Goal: Information Seeking & Learning: Find specific fact

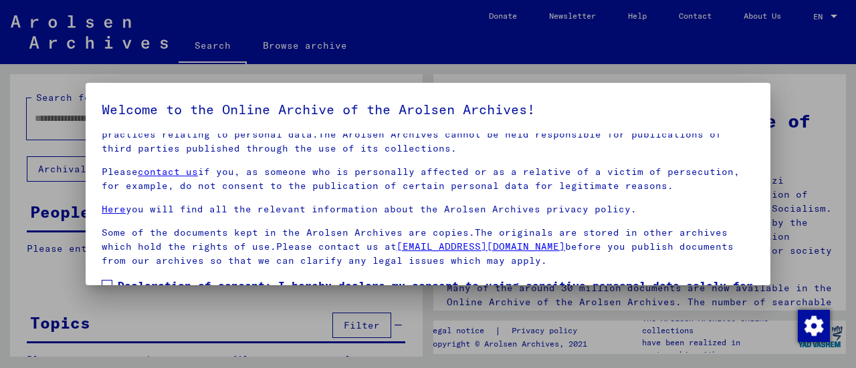
scroll to position [104, 0]
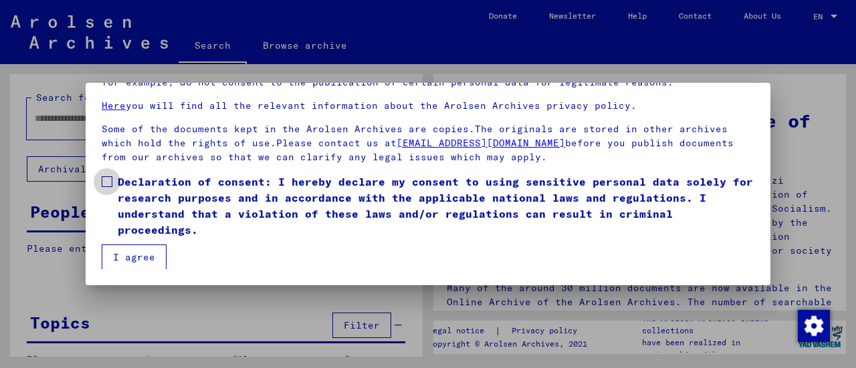
click at [104, 182] on span at bounding box center [107, 181] width 11 height 11
click at [131, 260] on button "I agree" at bounding box center [134, 257] width 65 height 25
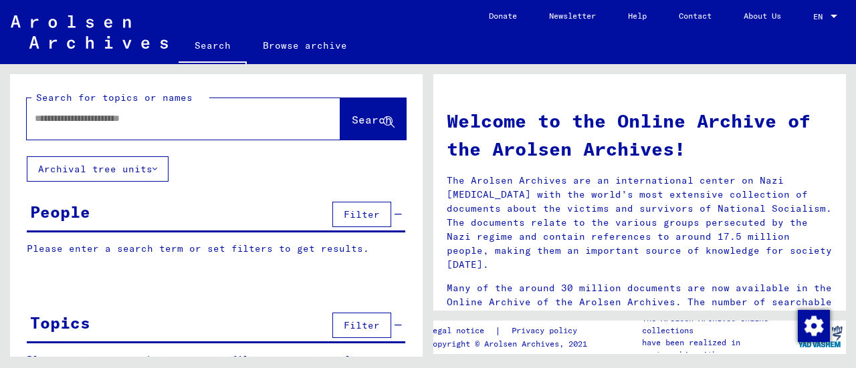
drag, startPoint x: 123, startPoint y: 108, endPoint x: 124, endPoint y: 121, distance: 13.4
click at [124, 121] on div at bounding box center [163, 119] width 273 height 30
click at [124, 121] on input "text" at bounding box center [167, 119] width 265 height 14
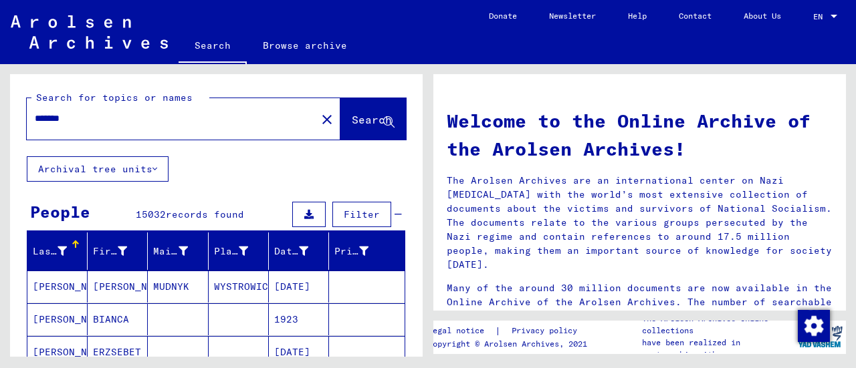
click at [124, 121] on input "******" at bounding box center [167, 119] width 265 height 14
type input "**********"
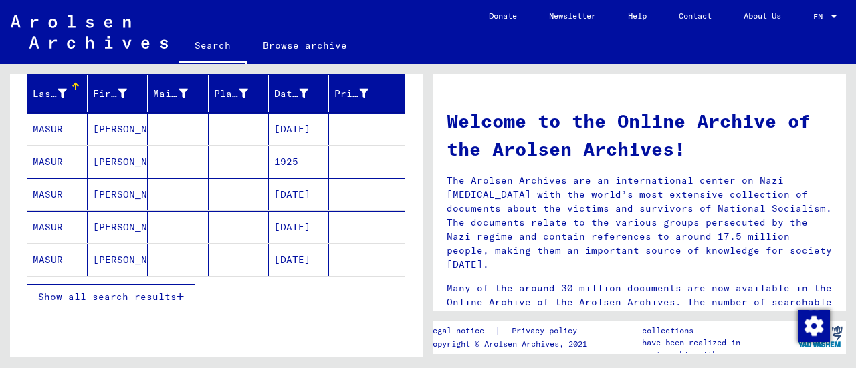
scroll to position [170, 0]
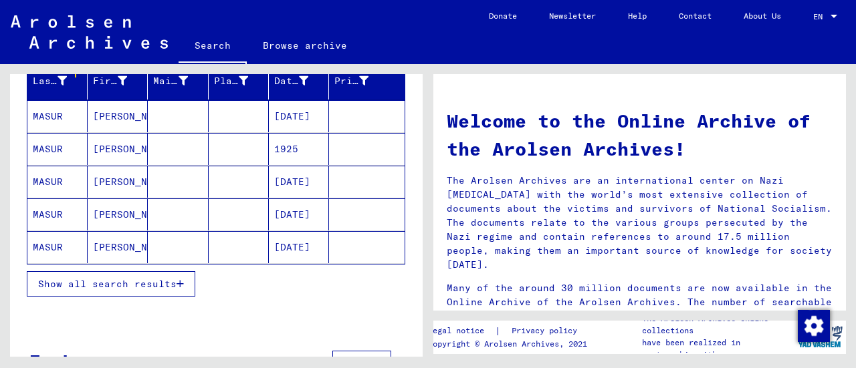
click at [112, 279] on span "Show all search results" at bounding box center [107, 284] width 138 height 12
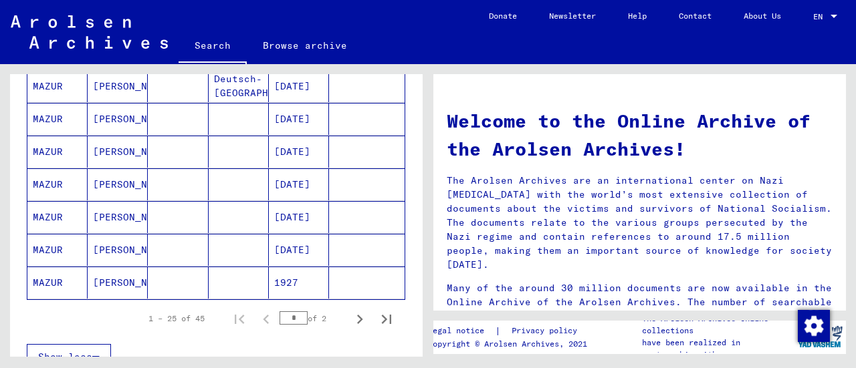
scroll to position [791, 0]
click at [350, 317] on icon "Next page" at bounding box center [359, 318] width 19 height 19
type input "*"
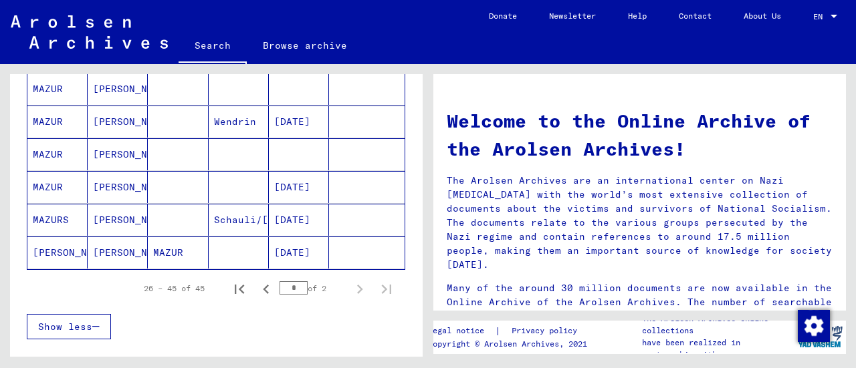
scroll to position [654, 0]
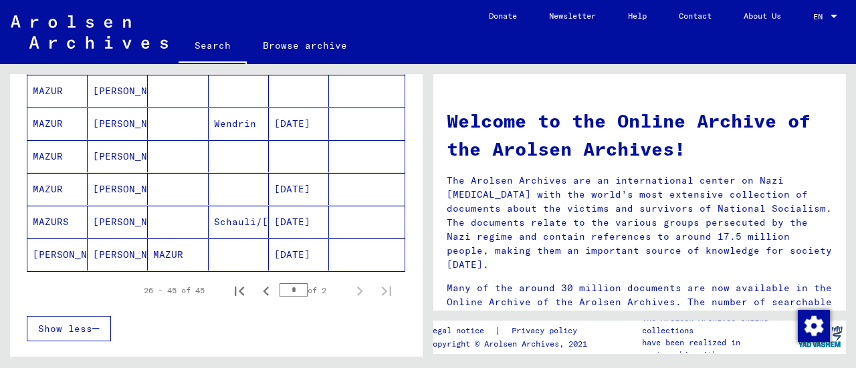
click at [297, 219] on mat-cell "[DATE]" at bounding box center [299, 222] width 60 height 32
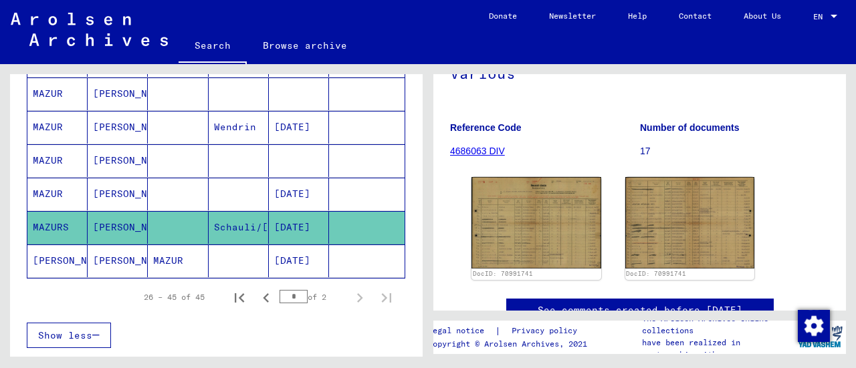
scroll to position [174, 0]
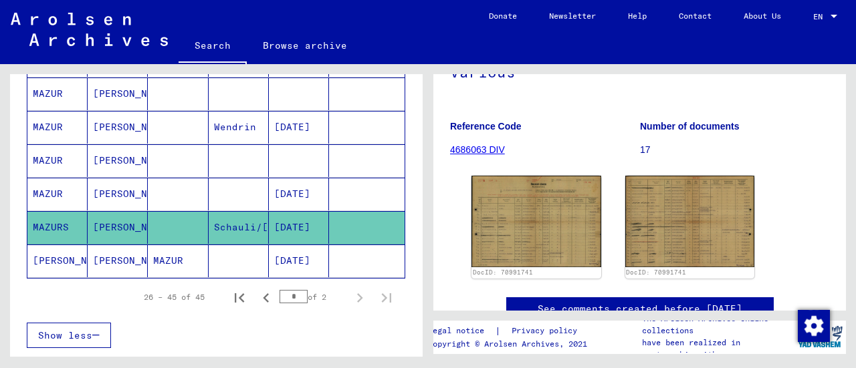
click at [504, 213] on img at bounding box center [536, 222] width 130 height 92
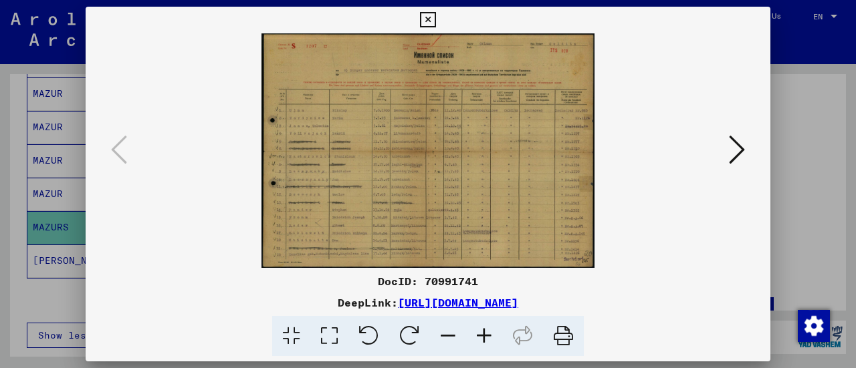
click at [324, 338] on icon at bounding box center [329, 336] width 38 height 41
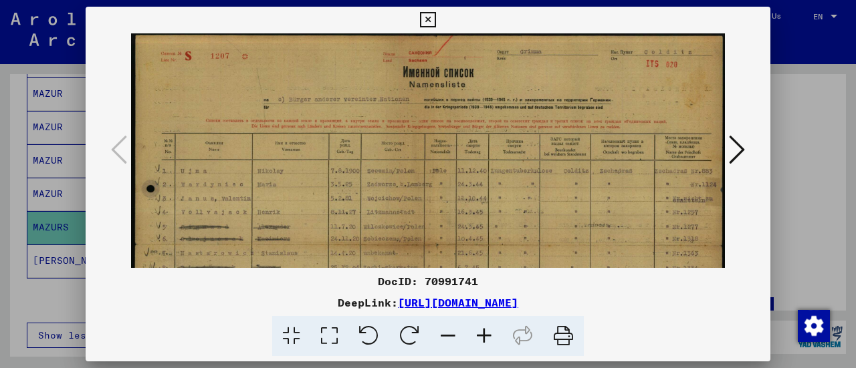
click at [485, 334] on icon at bounding box center [484, 336] width 36 height 41
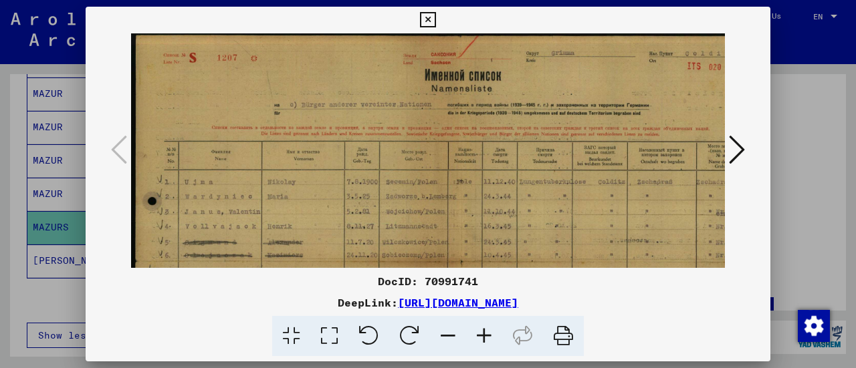
click at [485, 334] on icon at bounding box center [484, 336] width 36 height 41
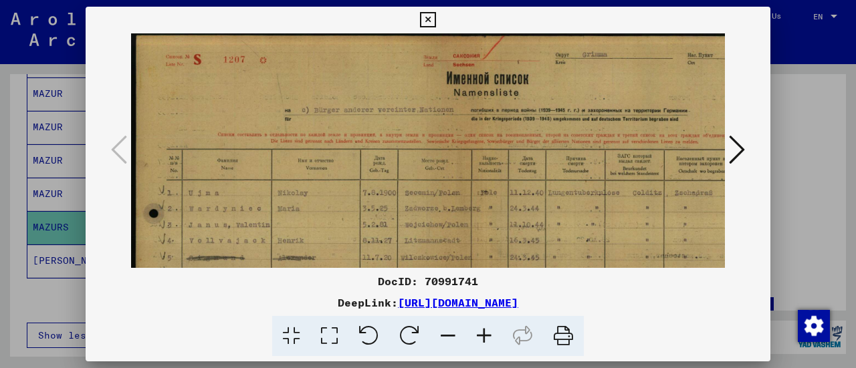
click at [485, 334] on icon at bounding box center [484, 336] width 36 height 41
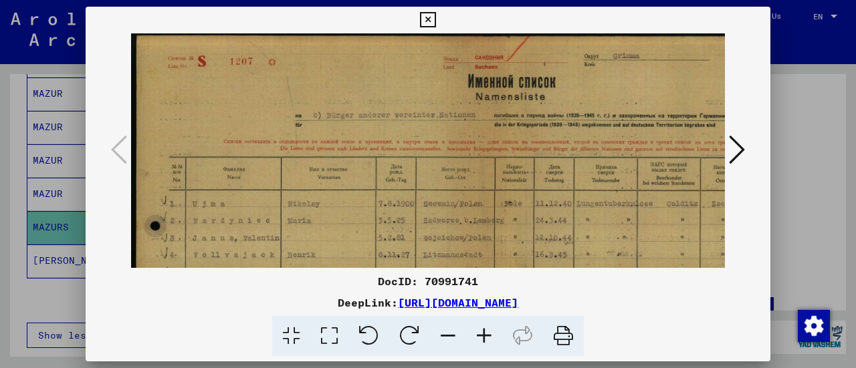
click at [485, 334] on icon at bounding box center [484, 336] width 36 height 41
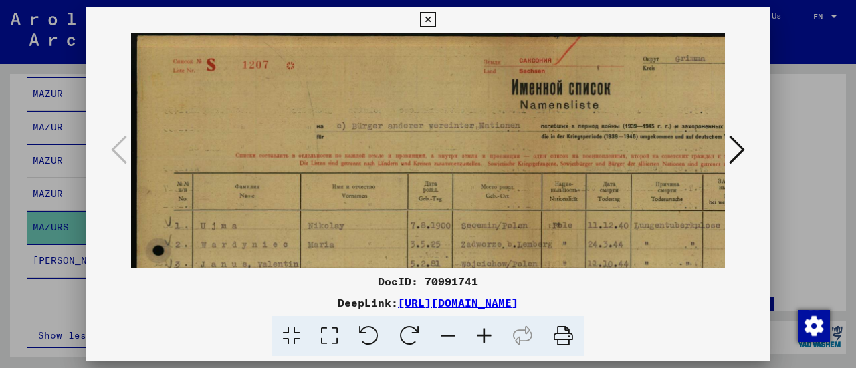
click at [485, 334] on icon at bounding box center [484, 336] width 36 height 41
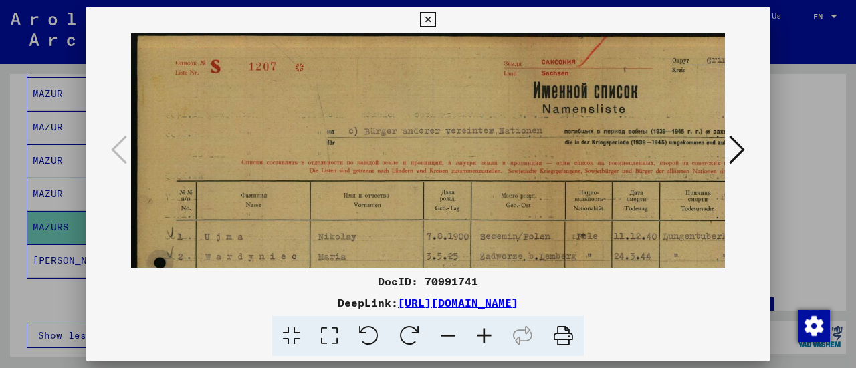
click at [485, 334] on icon at bounding box center [484, 336] width 36 height 41
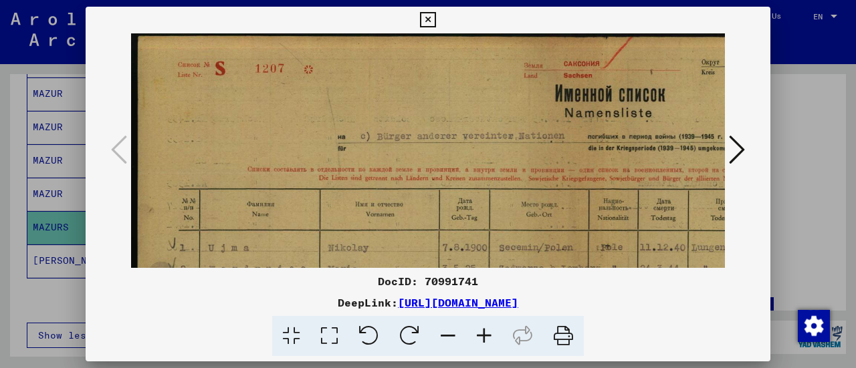
click at [485, 334] on icon at bounding box center [484, 336] width 36 height 41
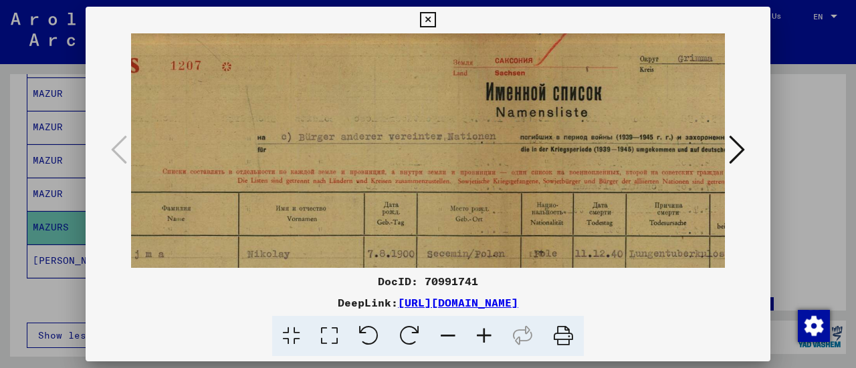
scroll to position [5, 96]
drag, startPoint x: 503, startPoint y: 212, endPoint x: 410, endPoint y: 213, distance: 92.2
click at [410, 213] on img at bounding box center [521, 372] width 972 height 686
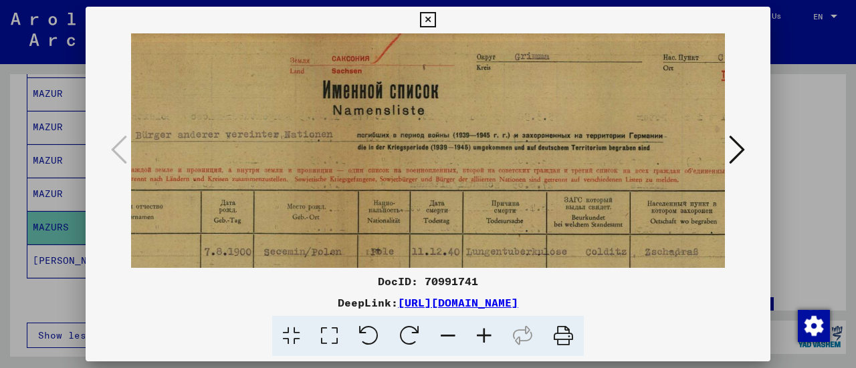
scroll to position [8, 257]
drag, startPoint x: 410, startPoint y: 213, endPoint x: 253, endPoint y: 213, distance: 157.7
click at [253, 213] on img at bounding box center [360, 368] width 972 height 686
click at [481, 338] on icon at bounding box center [484, 336] width 36 height 41
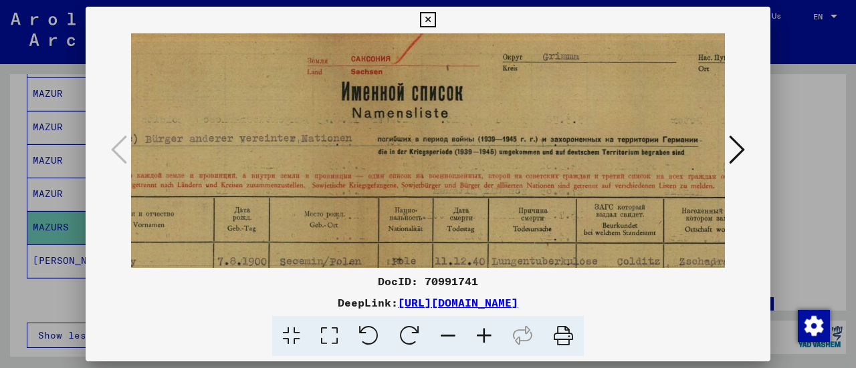
click at [481, 338] on icon at bounding box center [484, 336] width 36 height 41
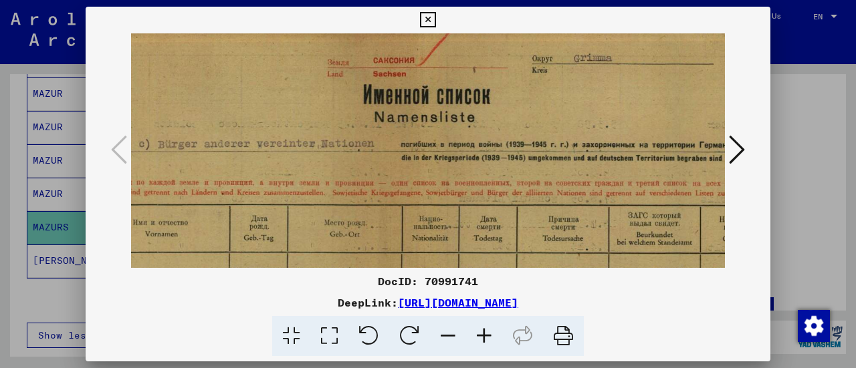
click at [481, 338] on icon at bounding box center [484, 336] width 36 height 41
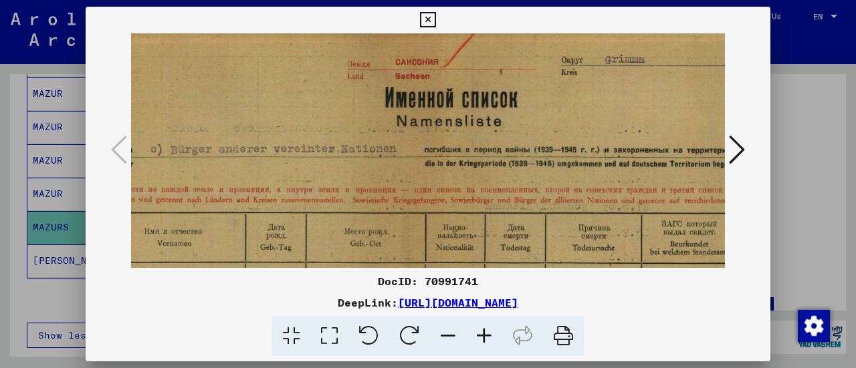
click at [481, 338] on icon at bounding box center [484, 336] width 36 height 41
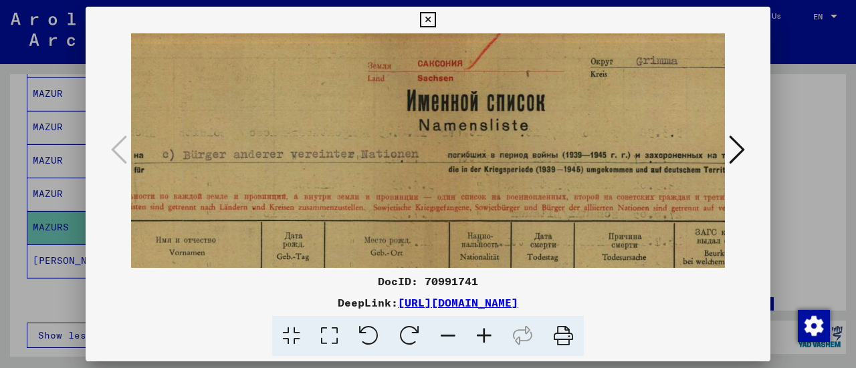
click at [481, 338] on icon at bounding box center [484, 336] width 36 height 41
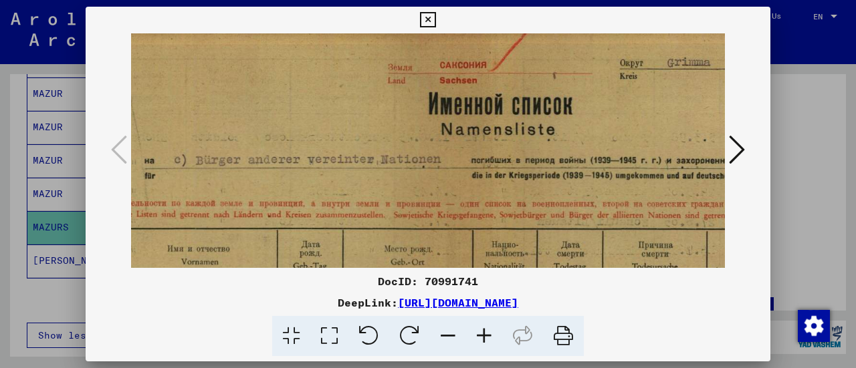
click at [481, 338] on icon at bounding box center [484, 336] width 36 height 41
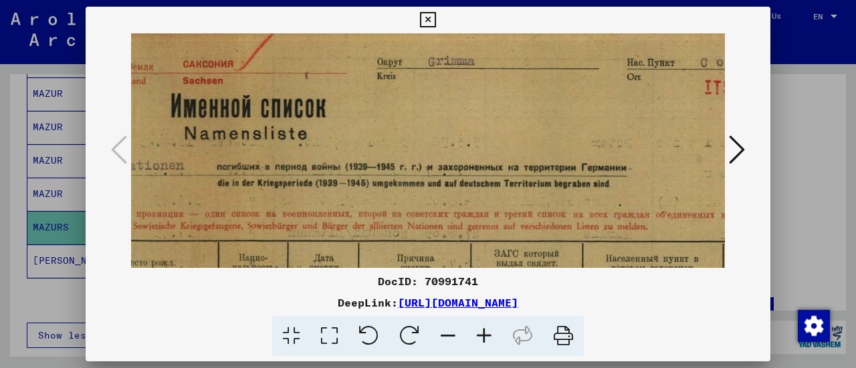
scroll to position [12, 559]
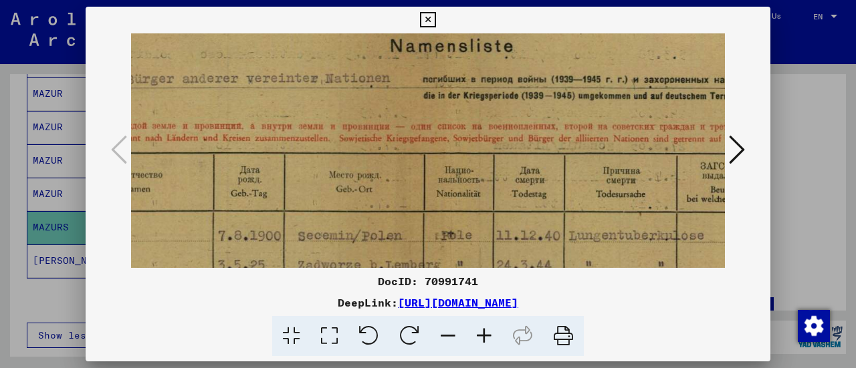
drag, startPoint x: 636, startPoint y: 189, endPoint x: 553, endPoint y: 113, distance: 112.1
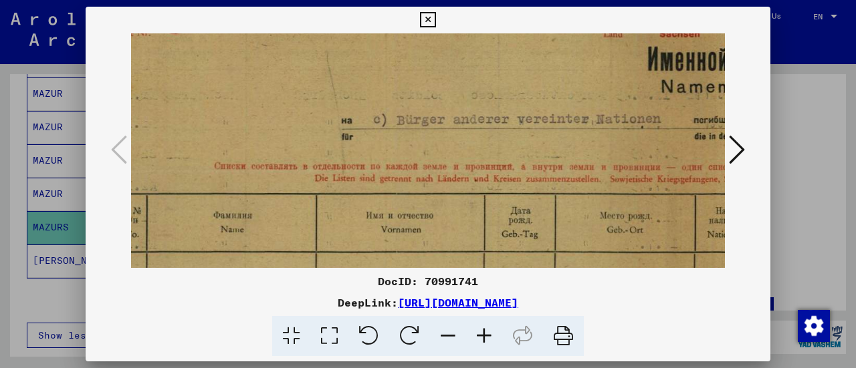
scroll to position [51, 83]
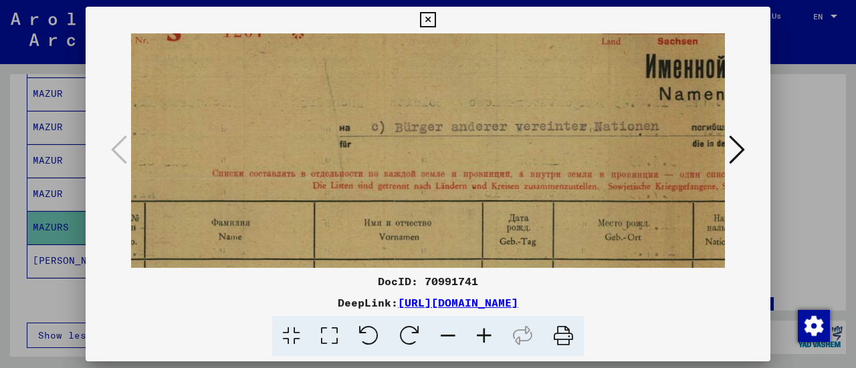
drag, startPoint x: 315, startPoint y: 213, endPoint x: 591, endPoint y: 273, distance: 281.7
click at [591, 273] on div "DocID: 70991741 DeepLink: [URL][DOMAIN_NAME]" at bounding box center [428, 182] width 684 height 350
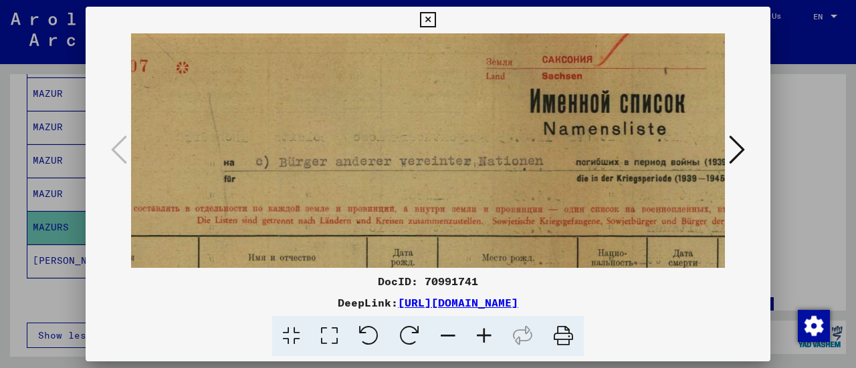
scroll to position [19, 206]
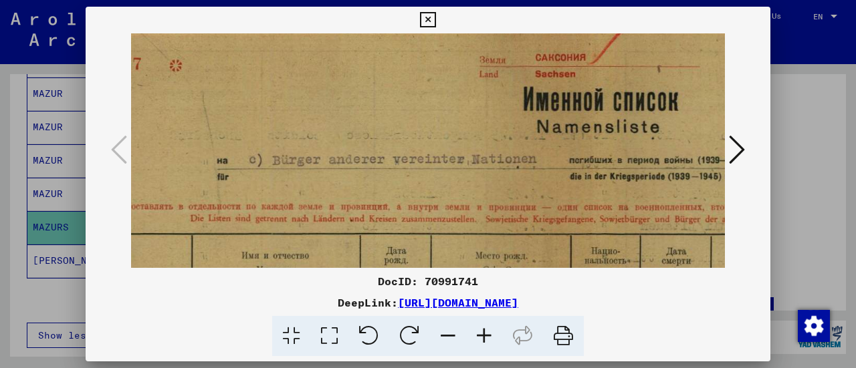
drag, startPoint x: 452, startPoint y: 142, endPoint x: 345, endPoint y: 241, distance: 146.1
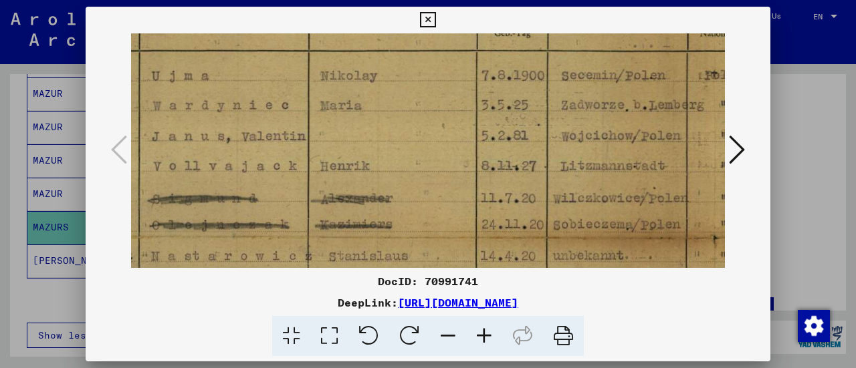
scroll to position [264, 86]
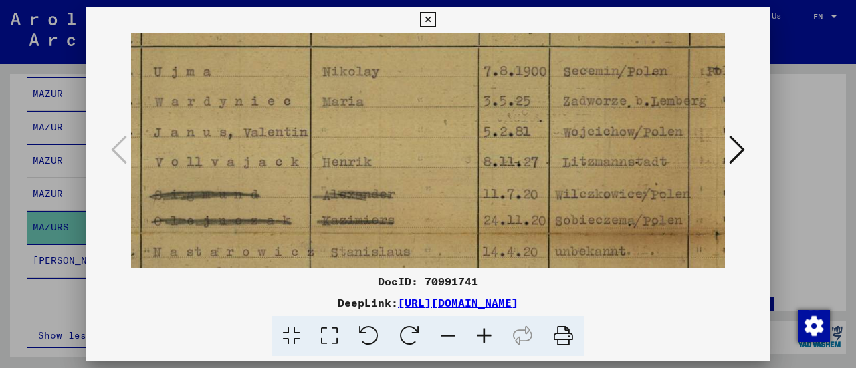
drag, startPoint x: 563, startPoint y: 204, endPoint x: 662, endPoint y: 19, distance: 209.9
click at [662, 19] on div "DocID: 70991741 DeepLink: [URL][DOMAIN_NAME]" at bounding box center [428, 182] width 684 height 350
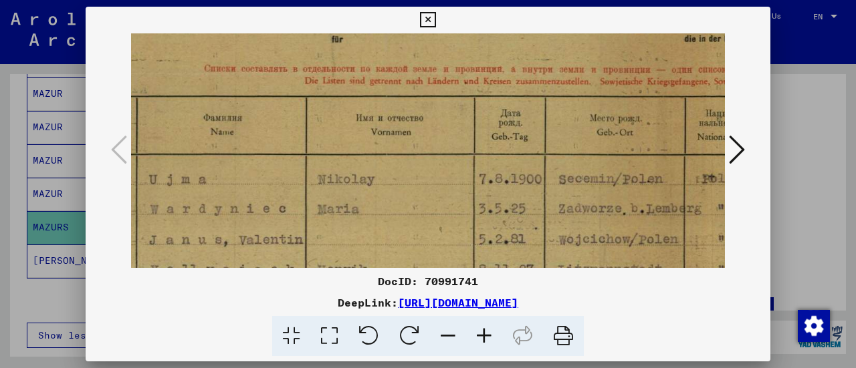
scroll to position [156, 91]
drag, startPoint x: 605, startPoint y: 118, endPoint x: 604, endPoint y: 233, distance: 115.6
click at [604, 233] on img at bounding box center [691, 338] width 1303 height 920
click at [455, 125] on img at bounding box center [691, 338] width 1303 height 920
click at [483, 332] on icon at bounding box center [484, 336] width 36 height 41
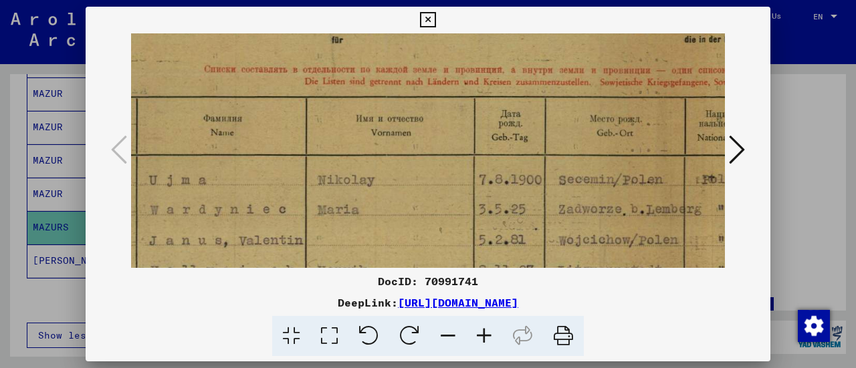
click at [483, 332] on icon at bounding box center [484, 336] width 36 height 41
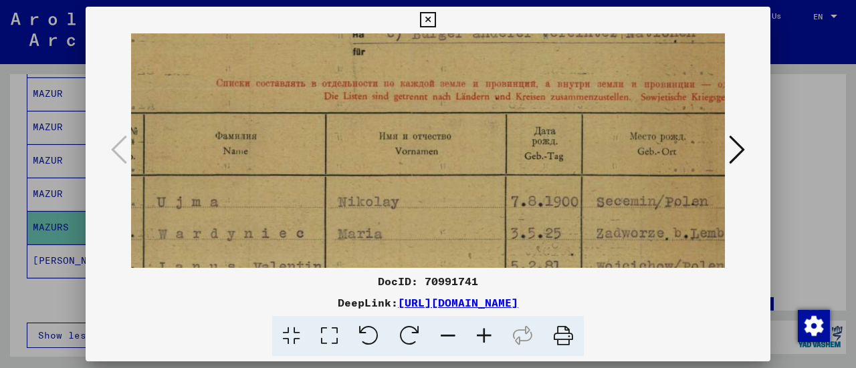
click at [483, 332] on icon at bounding box center [484, 336] width 36 height 41
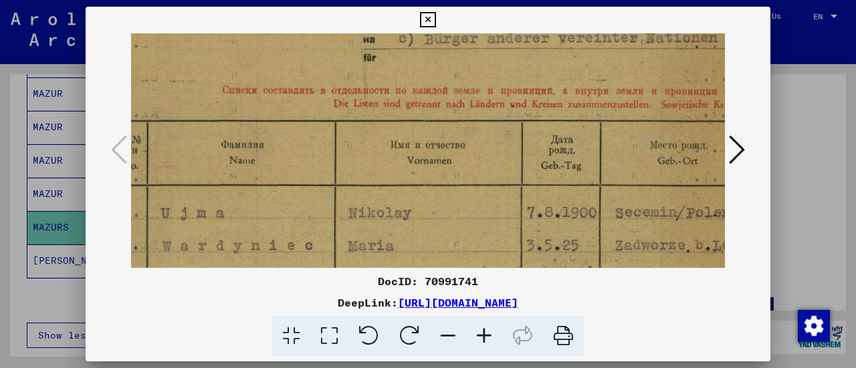
click at [483, 332] on icon at bounding box center [484, 336] width 36 height 41
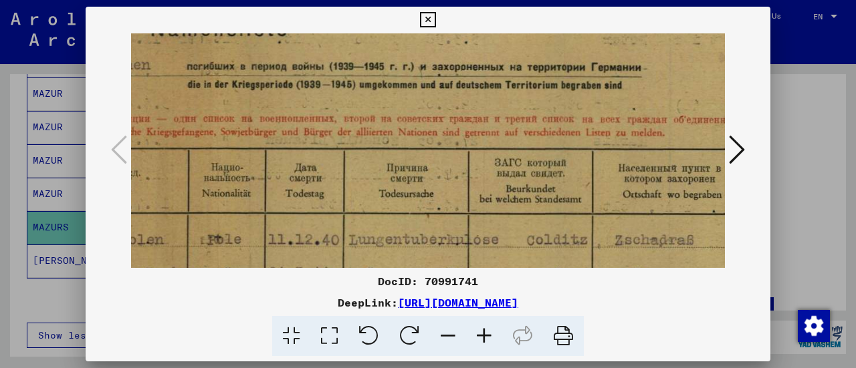
scroll to position [131, 662]
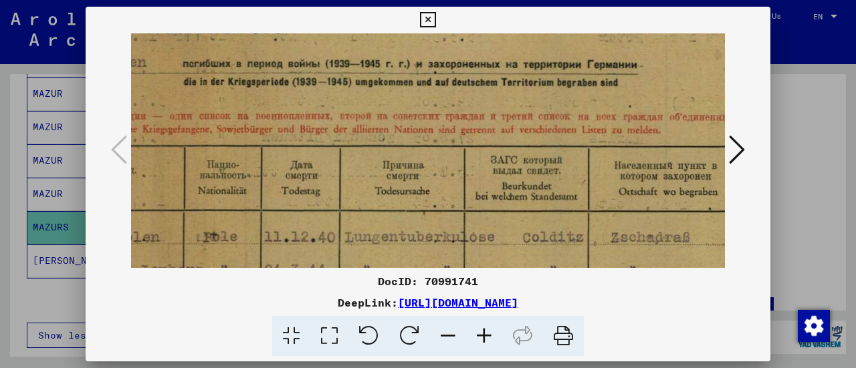
drag, startPoint x: 543, startPoint y: 216, endPoint x: 0, endPoint y: 249, distance: 543.8
click at [0, 249] on div "DocID: 70991741 DeepLink: [URL][DOMAIN_NAME]" at bounding box center [428, 184] width 856 height 368
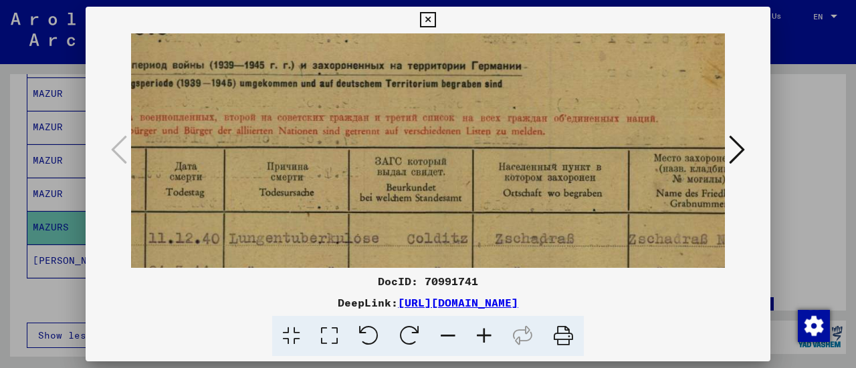
scroll to position [130, 778]
drag, startPoint x: 263, startPoint y: 201, endPoint x: 152, endPoint y: 205, distance: 111.1
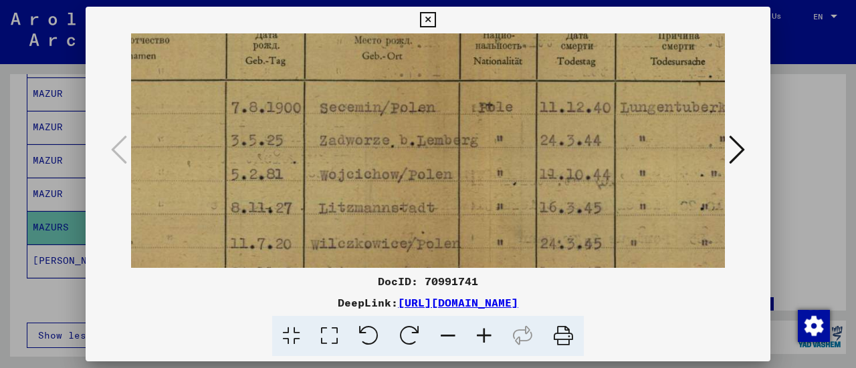
drag, startPoint x: 213, startPoint y: 220, endPoint x: 607, endPoint y: 90, distance: 415.3
click at [607, 90] on img at bounding box center [468, 283] width 1446 height 1021
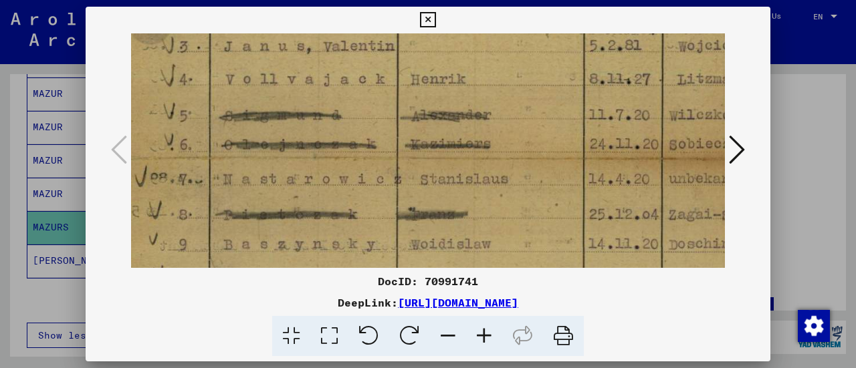
drag, startPoint x: 245, startPoint y: 180, endPoint x: 610, endPoint y: 59, distance: 385.1
click at [610, 59] on img at bounding box center [826, 154] width 1446 height 1021
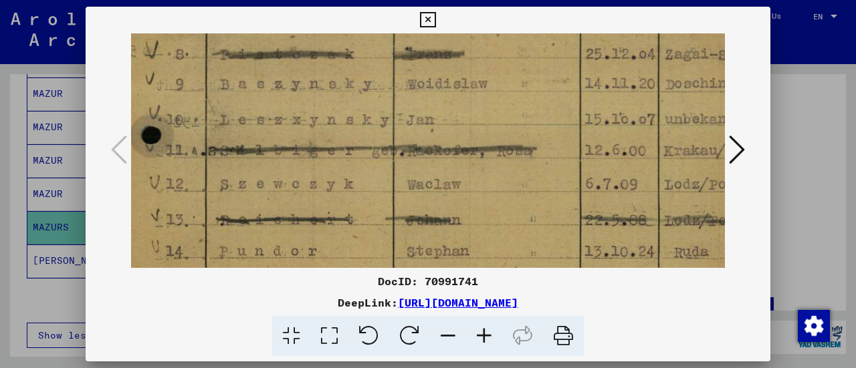
drag, startPoint x: 596, startPoint y: 155, endPoint x: 597, endPoint y: 7, distance: 148.4
click at [597, 7] on div "DocID: 70991741 DeepLink: [URL][DOMAIN_NAME]" at bounding box center [428, 182] width 684 height 350
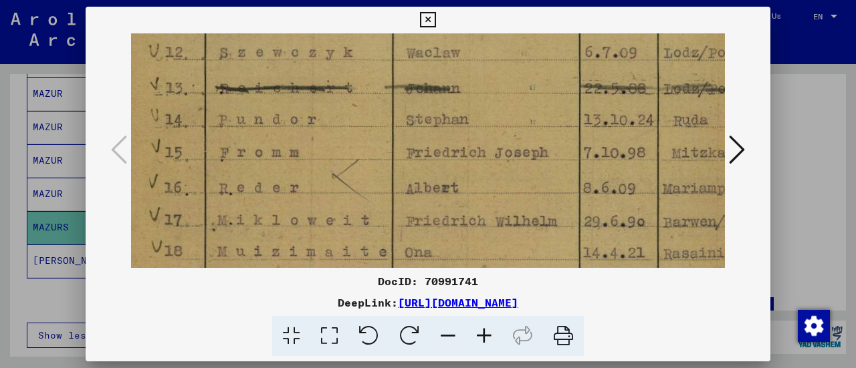
drag, startPoint x: 583, startPoint y: 160, endPoint x: 584, endPoint y: 31, distance: 129.0
click at [584, 31] on div "DocID: 70991741 DeepLink: [URL][DOMAIN_NAME]" at bounding box center [428, 182] width 684 height 350
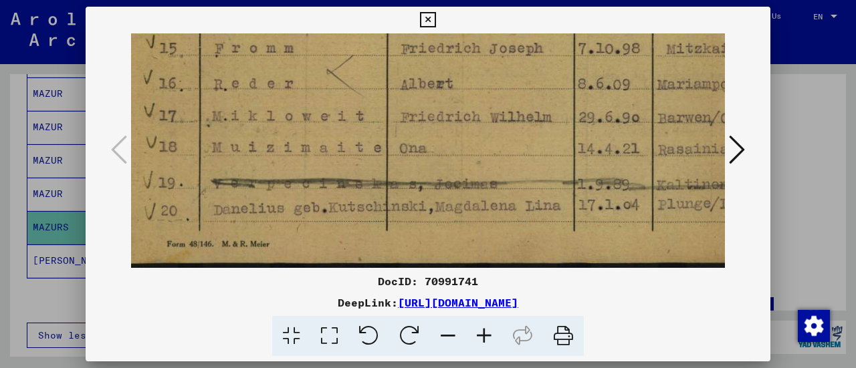
scroll to position [786, 36]
drag, startPoint x: 584, startPoint y: 166, endPoint x: 581, endPoint y: 50, distance: 115.7
click at [486, 339] on icon at bounding box center [484, 336] width 36 height 41
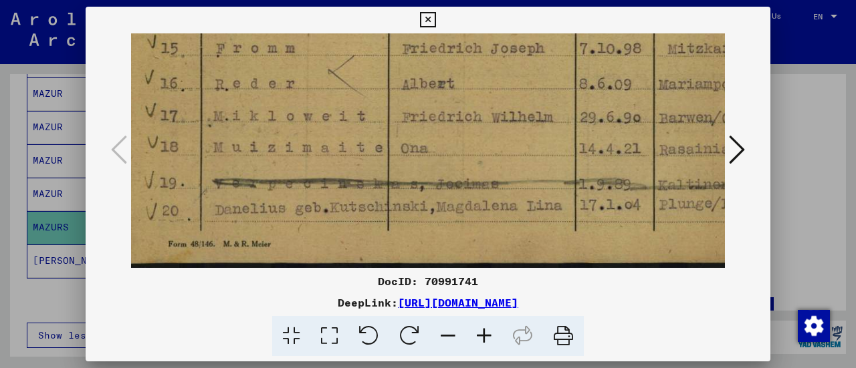
click at [737, 145] on icon at bounding box center [737, 150] width 16 height 32
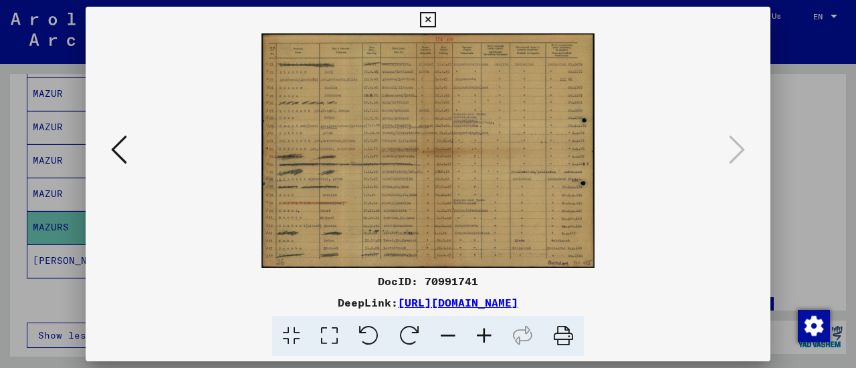
scroll to position [0, 0]
click at [483, 329] on icon at bounding box center [484, 336] width 36 height 41
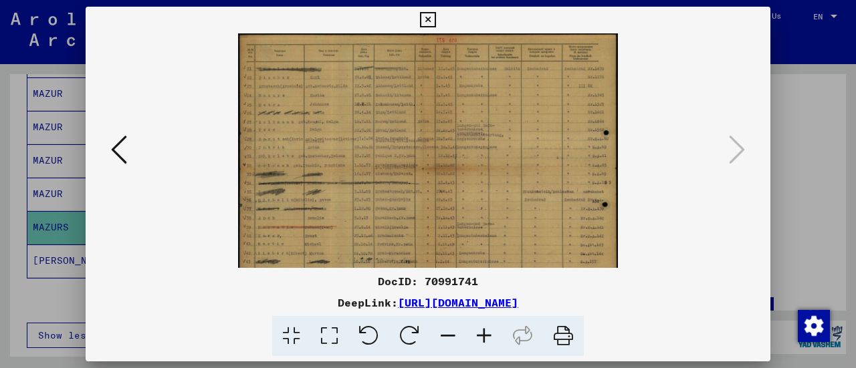
click at [483, 329] on icon at bounding box center [484, 336] width 36 height 41
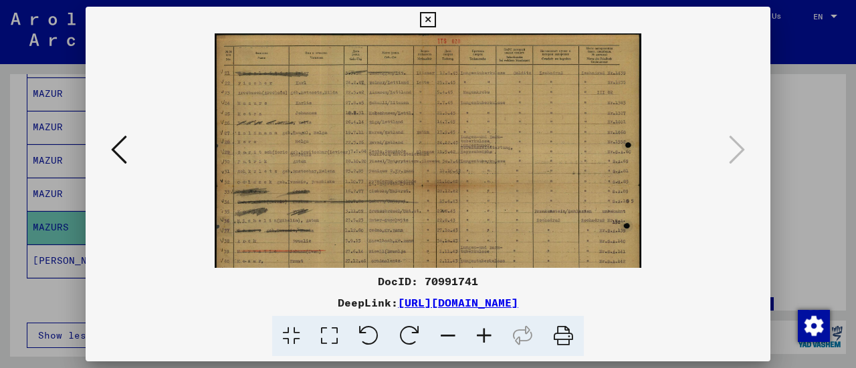
click at [483, 329] on icon at bounding box center [484, 336] width 36 height 41
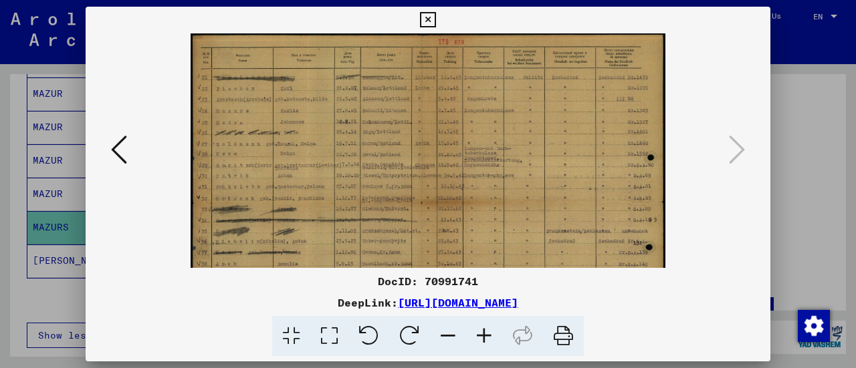
click at [483, 329] on icon at bounding box center [484, 336] width 36 height 41
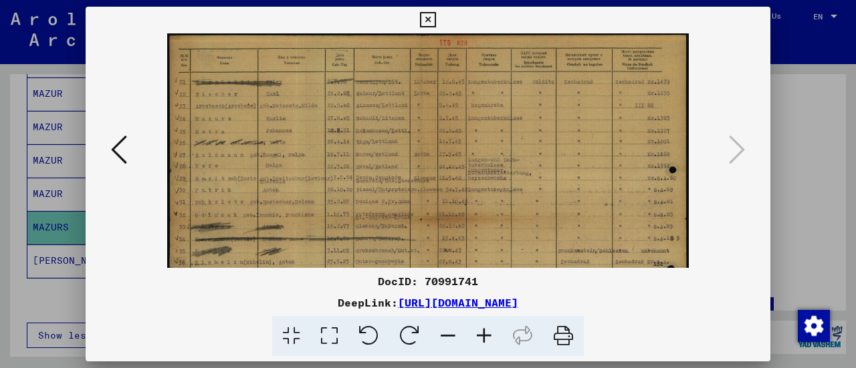
click at [483, 329] on icon at bounding box center [484, 336] width 36 height 41
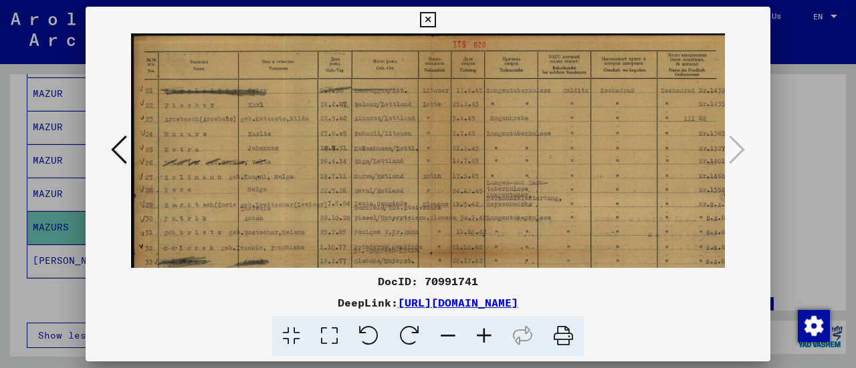
click at [483, 329] on icon at bounding box center [484, 336] width 36 height 41
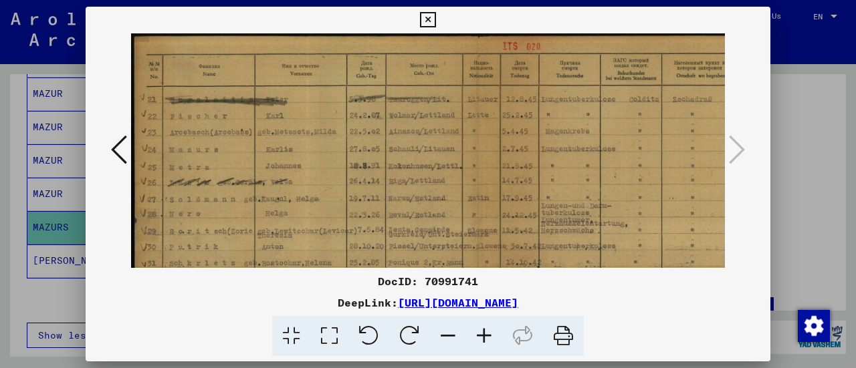
click at [483, 329] on icon at bounding box center [484, 336] width 36 height 41
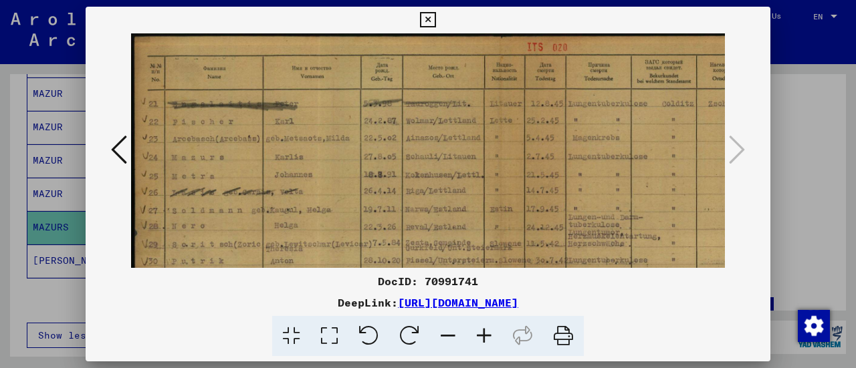
click at [483, 329] on icon at bounding box center [484, 336] width 36 height 41
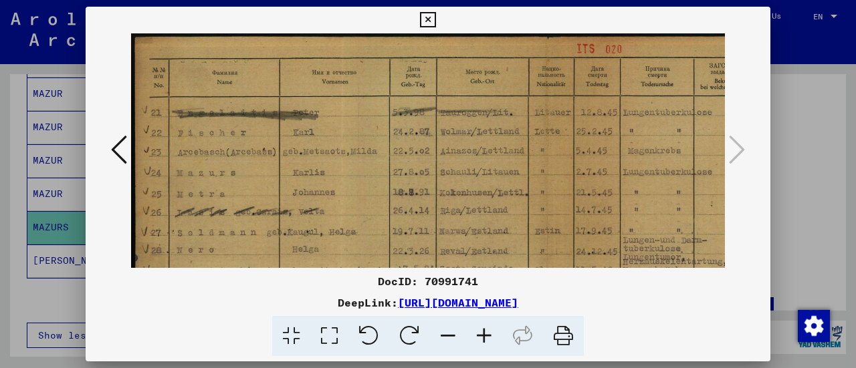
click at [483, 329] on icon at bounding box center [484, 336] width 36 height 41
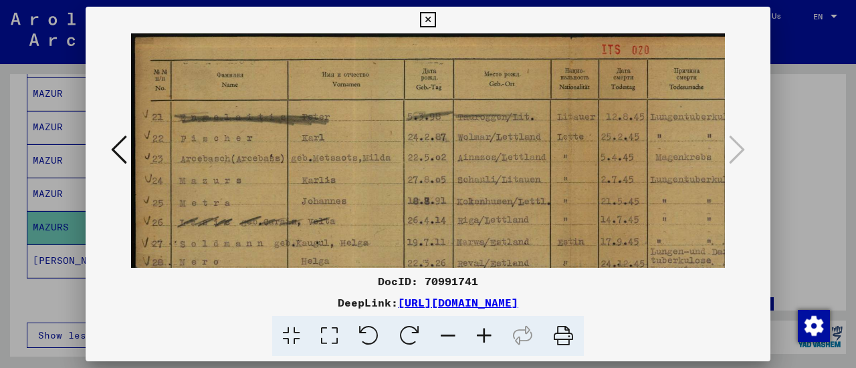
click at [483, 329] on icon at bounding box center [484, 336] width 36 height 41
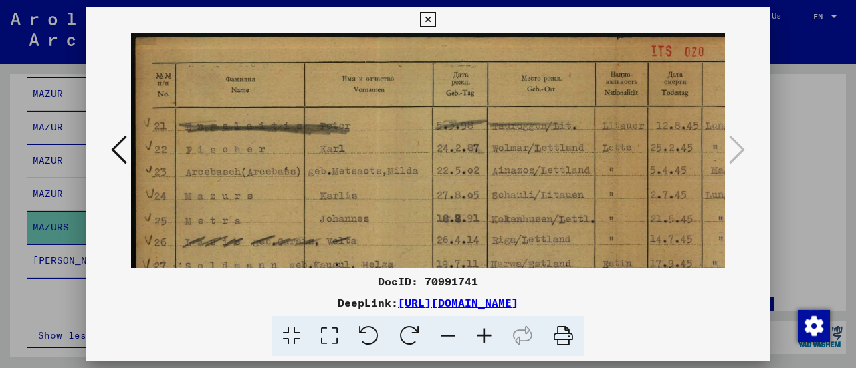
click at [483, 329] on icon at bounding box center [484, 336] width 36 height 41
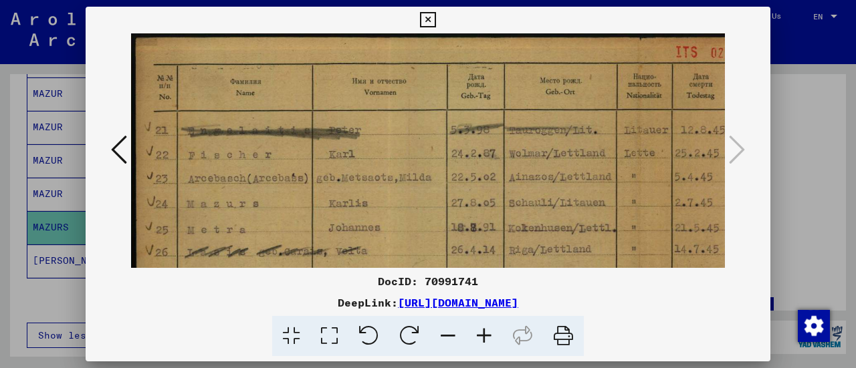
click at [483, 329] on icon at bounding box center [484, 336] width 36 height 41
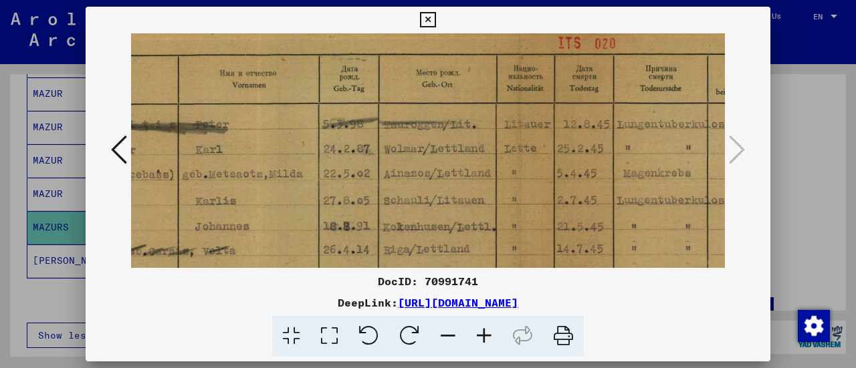
scroll to position [10, 143]
drag, startPoint x: 356, startPoint y: 215, endPoint x: 221, endPoint y: 209, distance: 134.5
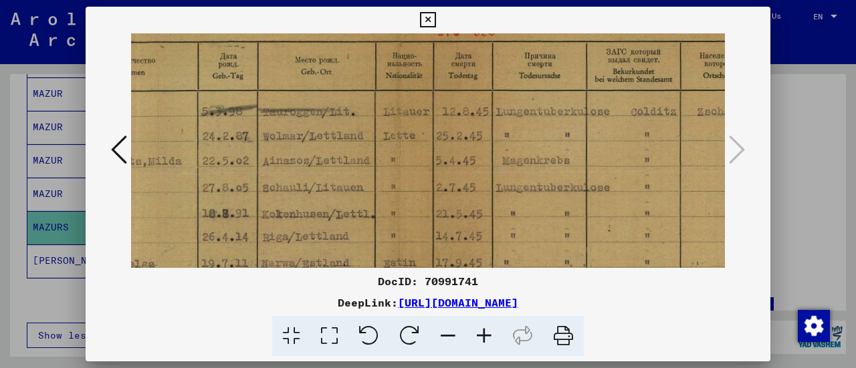
scroll to position [22, 265]
drag, startPoint x: 430, startPoint y: 223, endPoint x: 313, endPoint y: 213, distance: 118.1
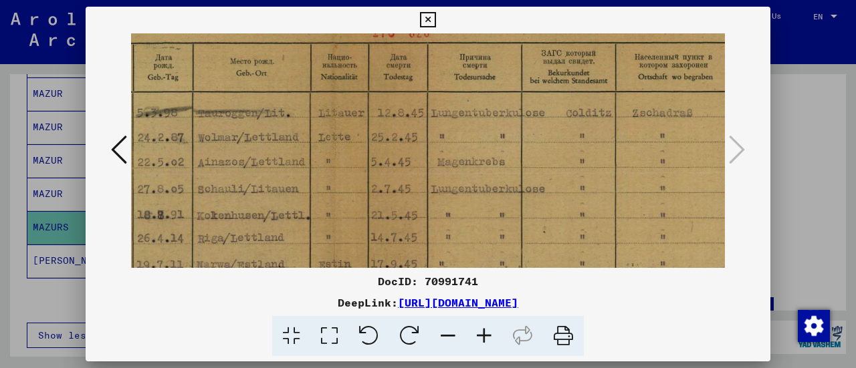
scroll to position [21, 329]
drag, startPoint x: 313, startPoint y: 213, endPoint x: 254, endPoint y: 215, distance: 58.9
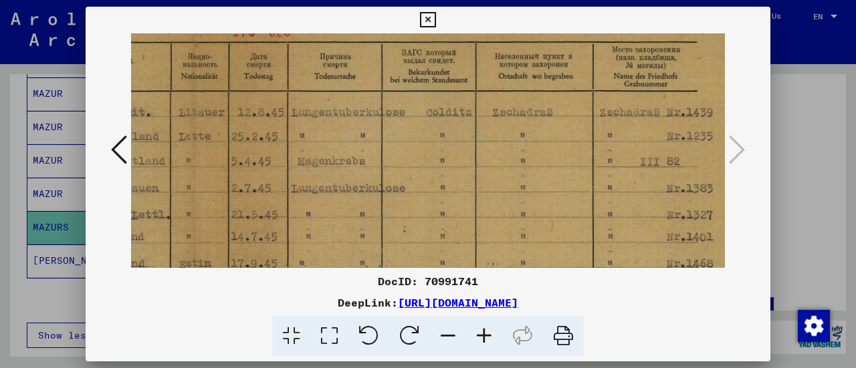
drag, startPoint x: 254, startPoint y: 215, endPoint x: 121, endPoint y: 217, distance: 133.0
click at [121, 217] on div at bounding box center [428, 150] width 684 height 235
click at [330, 335] on icon at bounding box center [329, 336] width 38 height 41
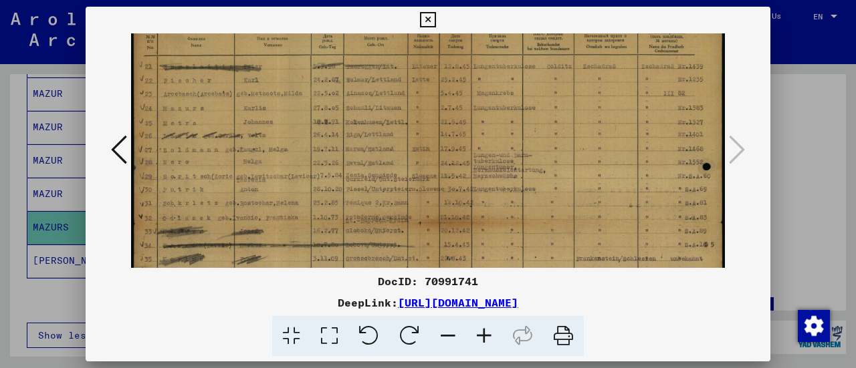
scroll to position [22, 0]
click at [117, 153] on icon at bounding box center [119, 150] width 16 height 32
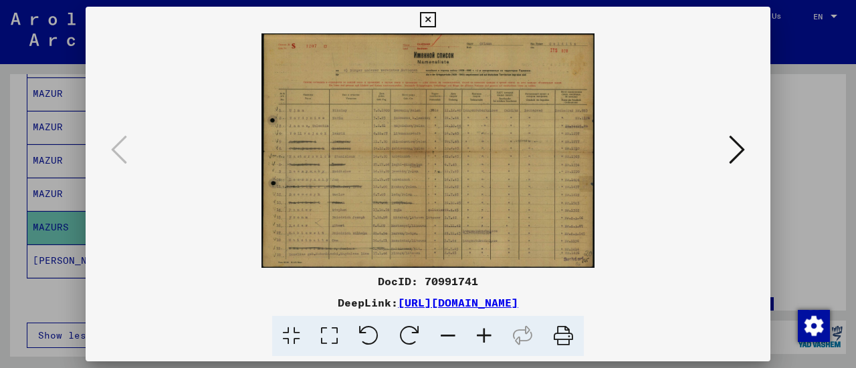
scroll to position [0, 0]
click at [789, 152] on div at bounding box center [428, 184] width 856 height 368
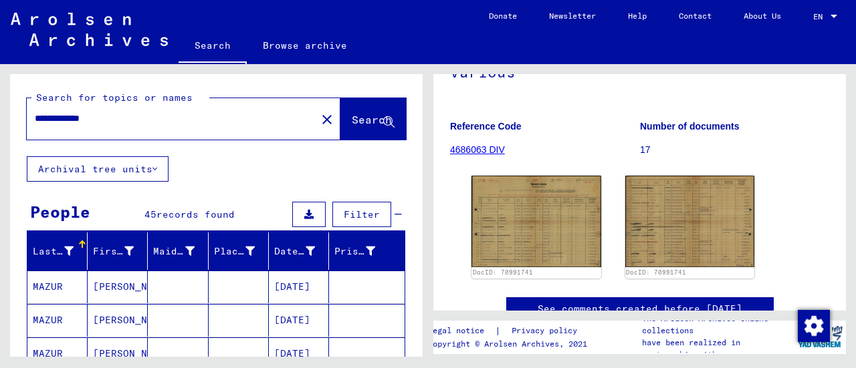
click at [130, 119] on input "**********" at bounding box center [171, 119] width 273 height 14
type input "**********"
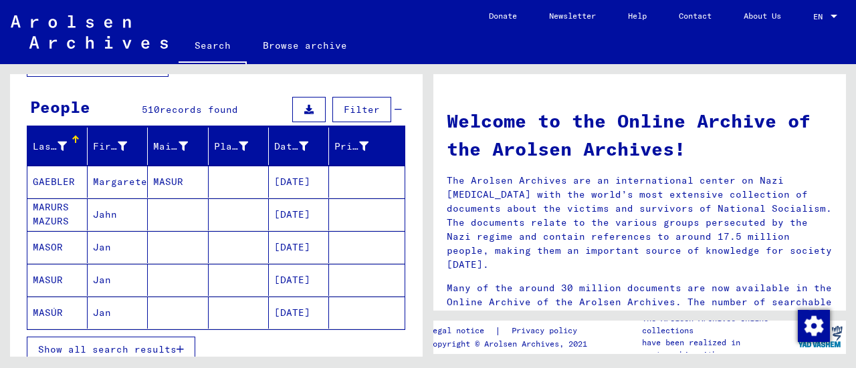
scroll to position [106, 0]
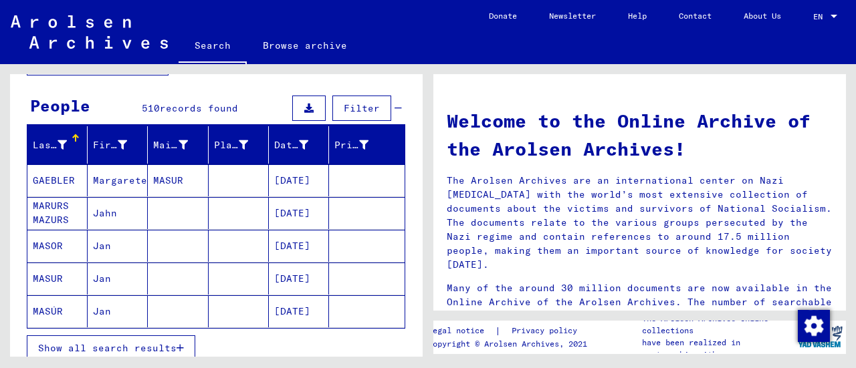
click at [116, 350] on span "Show all search results" at bounding box center [107, 348] width 138 height 12
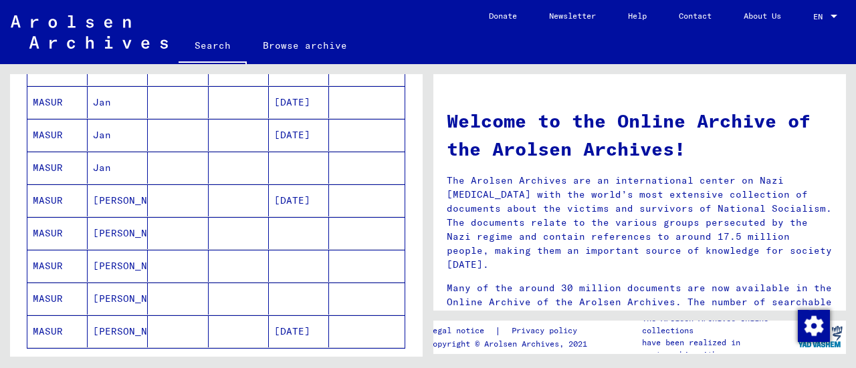
scroll to position [893, 0]
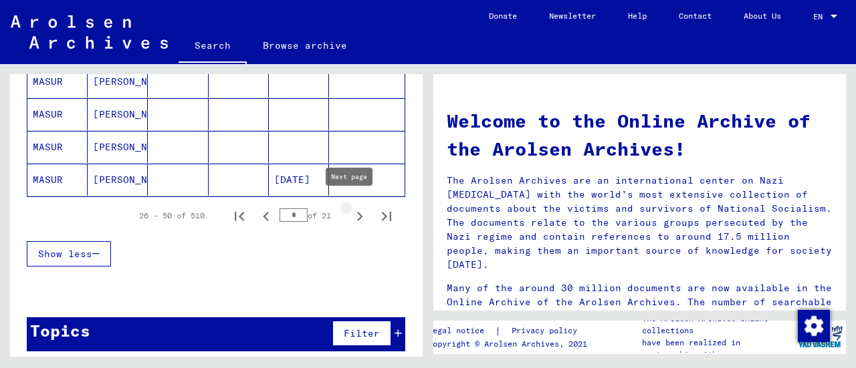
click at [350, 209] on icon "Next page" at bounding box center [359, 216] width 19 height 19
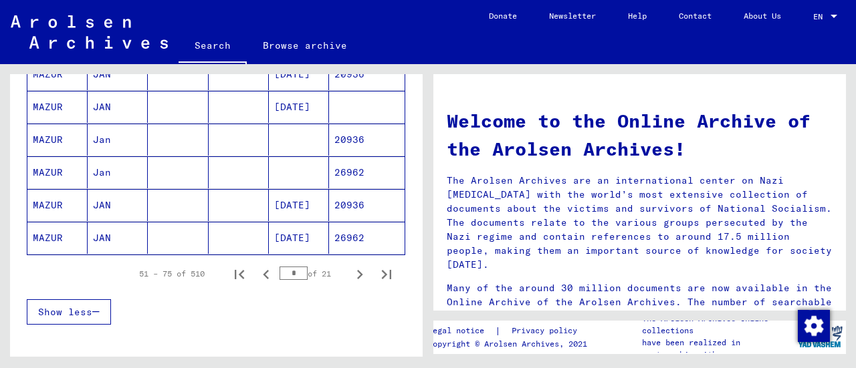
scroll to position [833, 0]
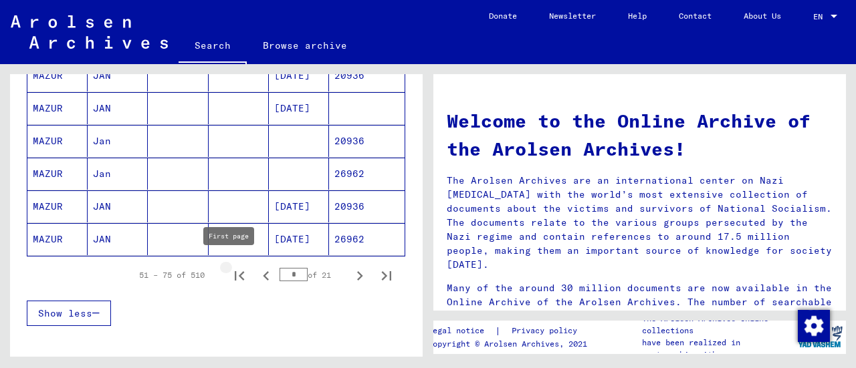
click at [230, 275] on icon "First page" at bounding box center [239, 276] width 19 height 19
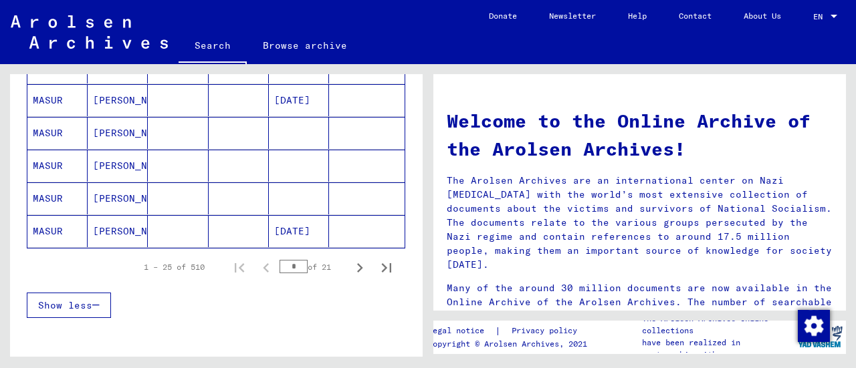
scroll to position [843, 0]
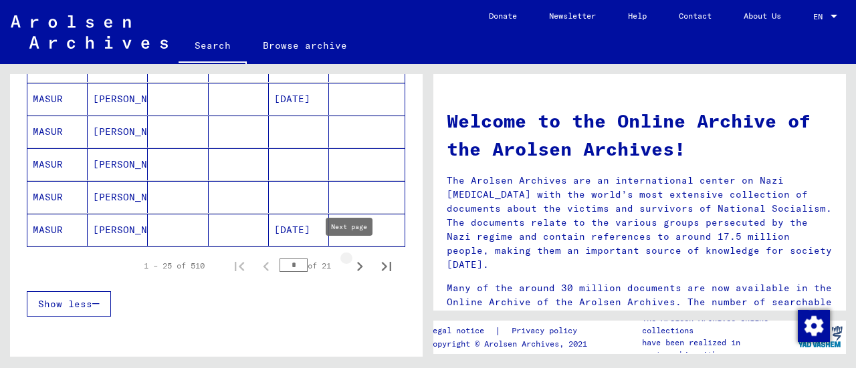
click at [357, 262] on icon "Next page" at bounding box center [360, 266] width 6 height 9
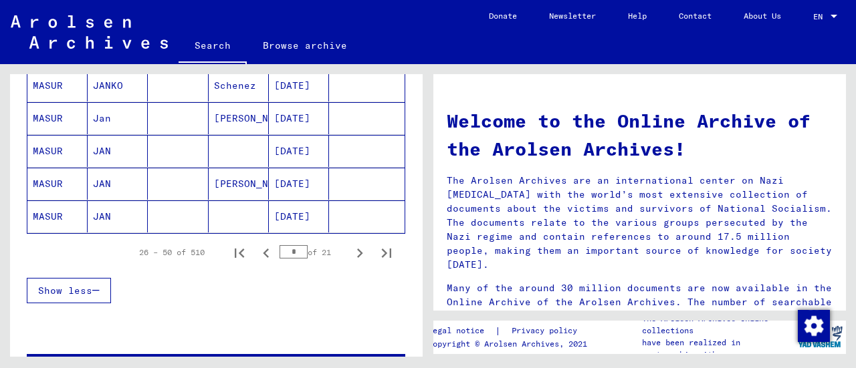
scroll to position [893, 0]
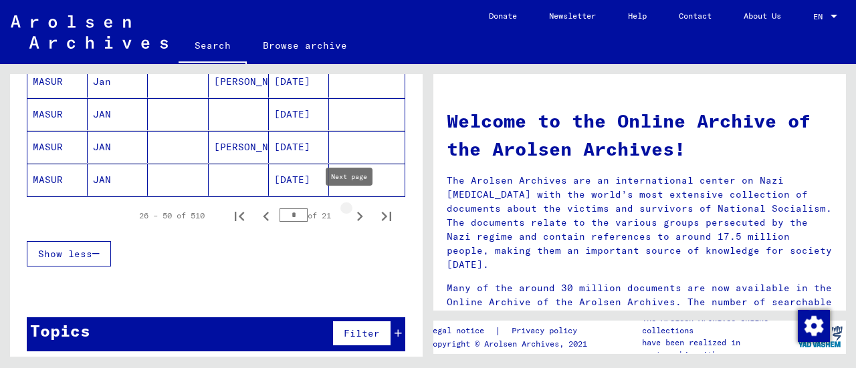
click at [350, 214] on icon "Next page" at bounding box center [359, 216] width 19 height 19
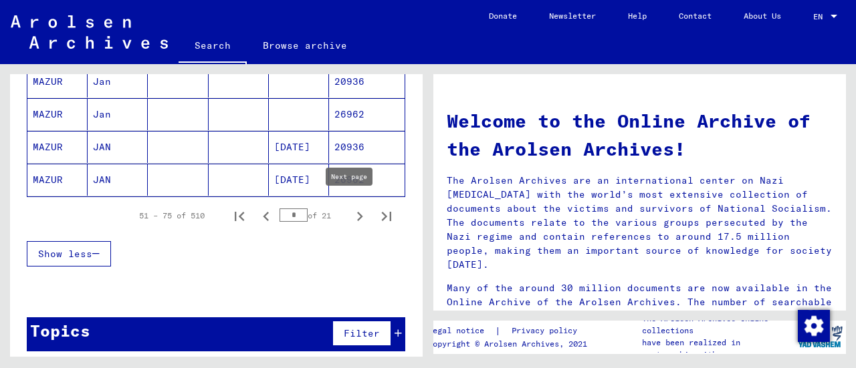
click at [350, 215] on icon "Next page" at bounding box center [359, 216] width 19 height 19
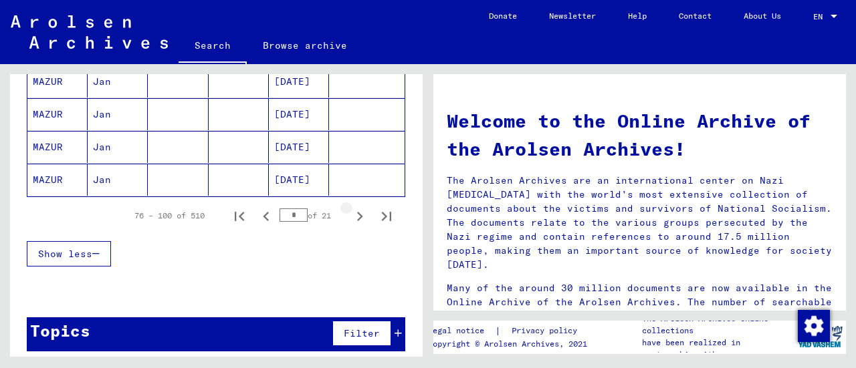
click at [350, 215] on icon "Next page" at bounding box center [359, 216] width 19 height 19
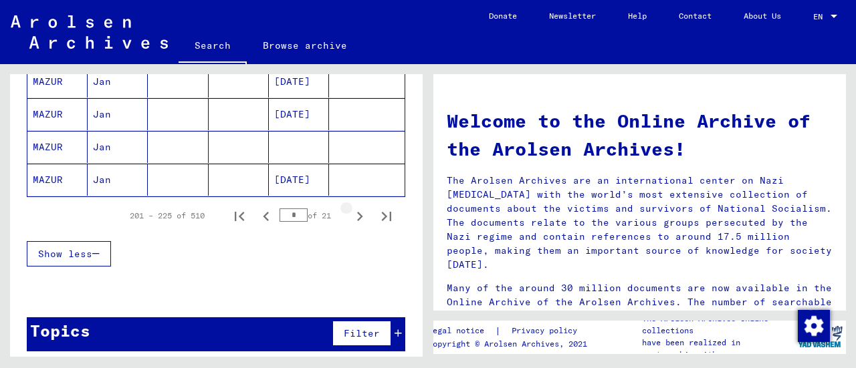
click at [350, 215] on icon "Next page" at bounding box center [359, 216] width 19 height 19
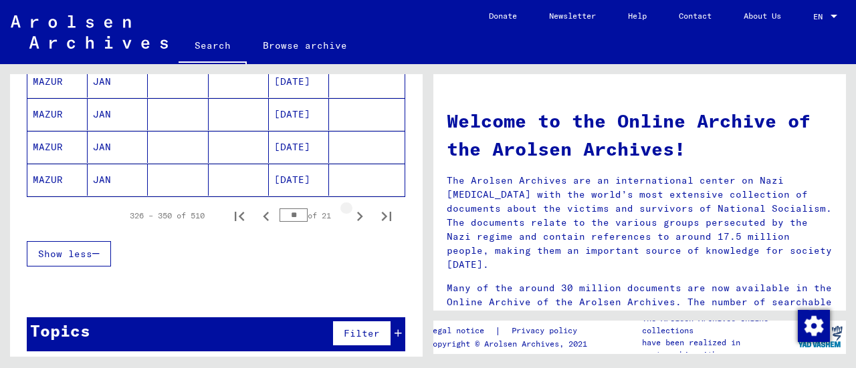
click at [350, 215] on icon "Next page" at bounding box center [359, 216] width 19 height 19
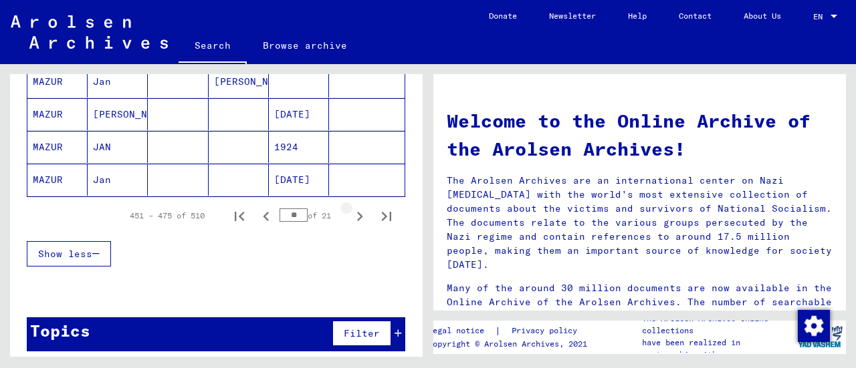
click at [350, 215] on icon "Next page" at bounding box center [359, 216] width 19 height 19
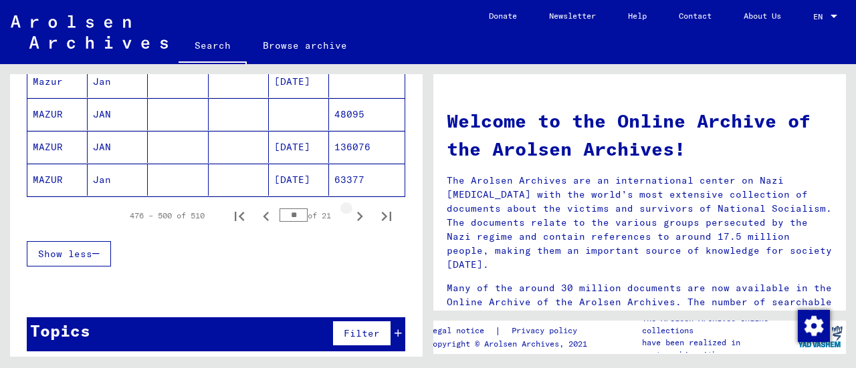
click at [350, 215] on icon "Next page" at bounding box center [359, 216] width 19 height 19
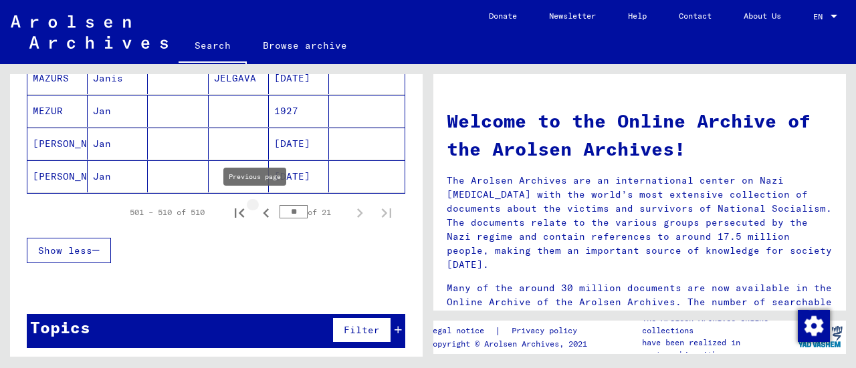
click at [263, 213] on icon "Previous page" at bounding box center [266, 213] width 6 height 9
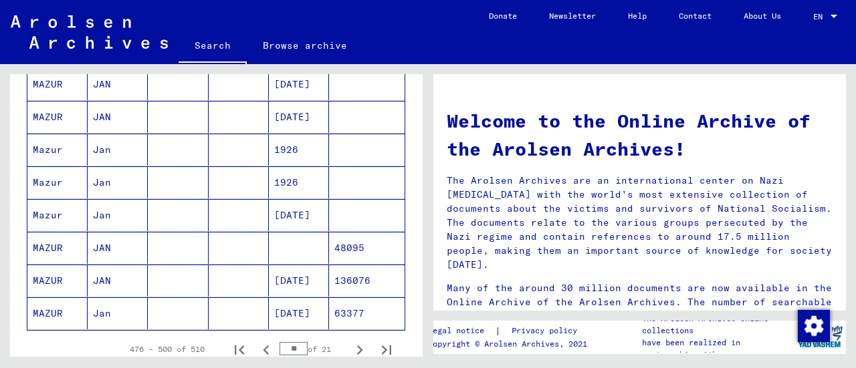
scroll to position [769, 0]
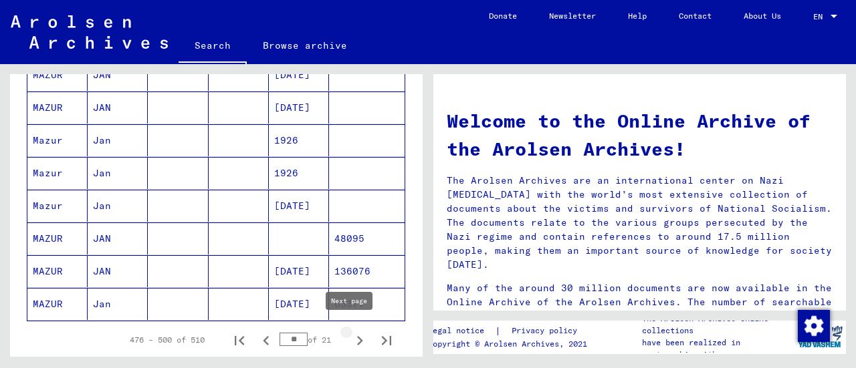
click at [350, 336] on icon "Next page" at bounding box center [359, 341] width 19 height 19
type input "**"
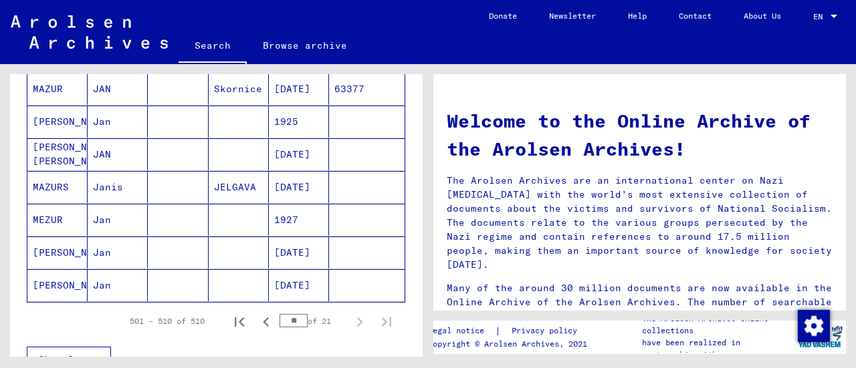
scroll to position [295, 0]
click at [293, 193] on mat-cell "[DATE]" at bounding box center [299, 188] width 60 height 32
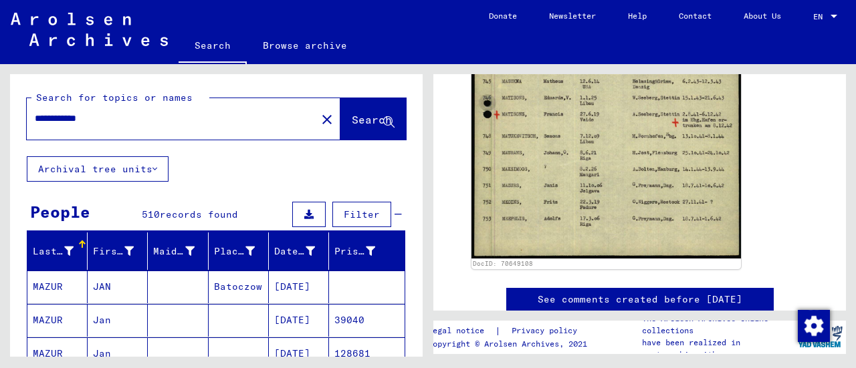
click at [128, 116] on input "**********" at bounding box center [171, 119] width 273 height 14
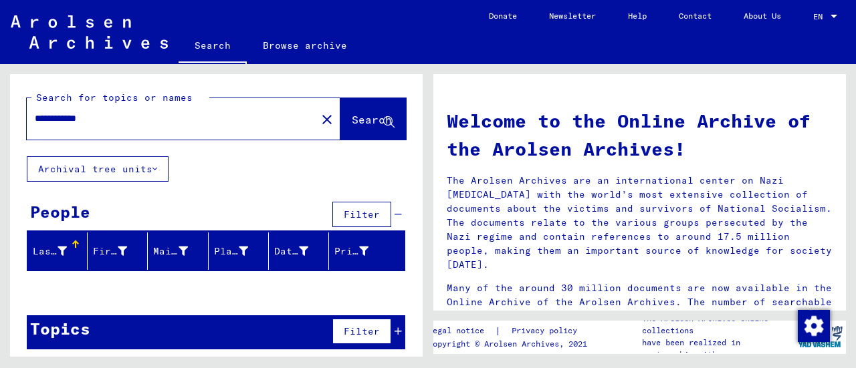
click at [128, 116] on input "**********" at bounding box center [167, 119] width 265 height 14
type input "**********"
